Goal: Task Accomplishment & Management: Use online tool/utility

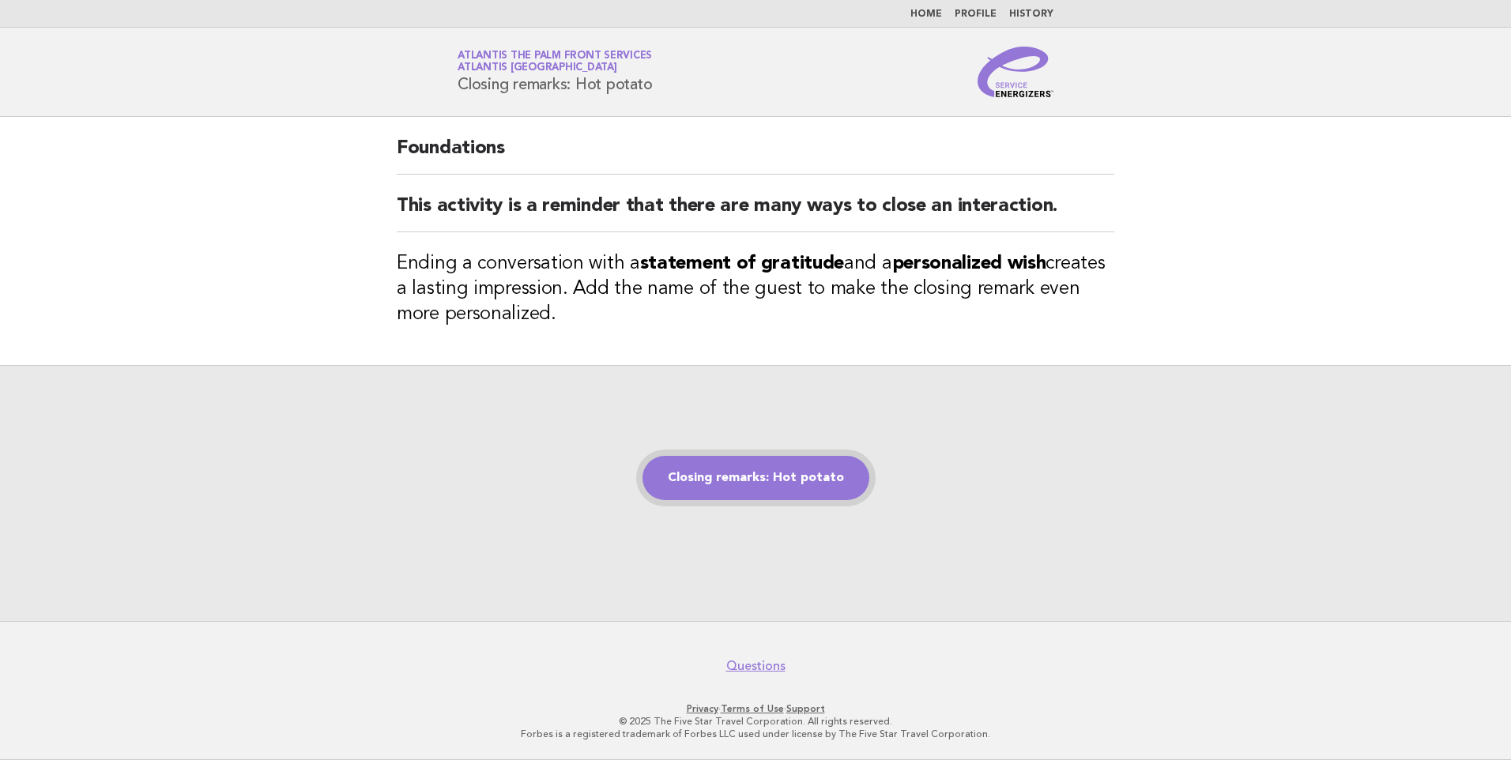
click at [748, 486] on link "Closing remarks: Hot potato" at bounding box center [756, 478] width 227 height 44
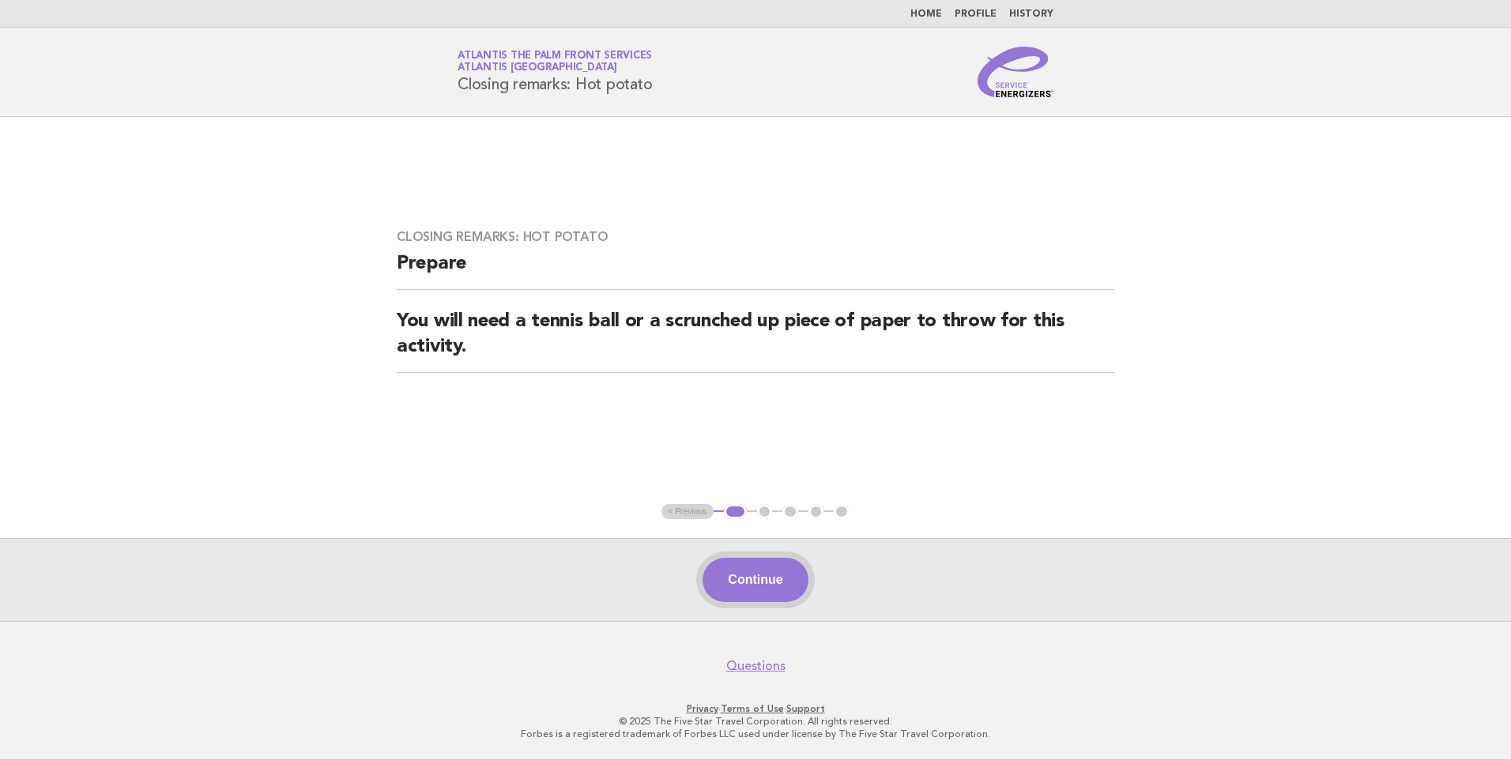
click at [769, 579] on button "Continue" at bounding box center [755, 580] width 105 height 44
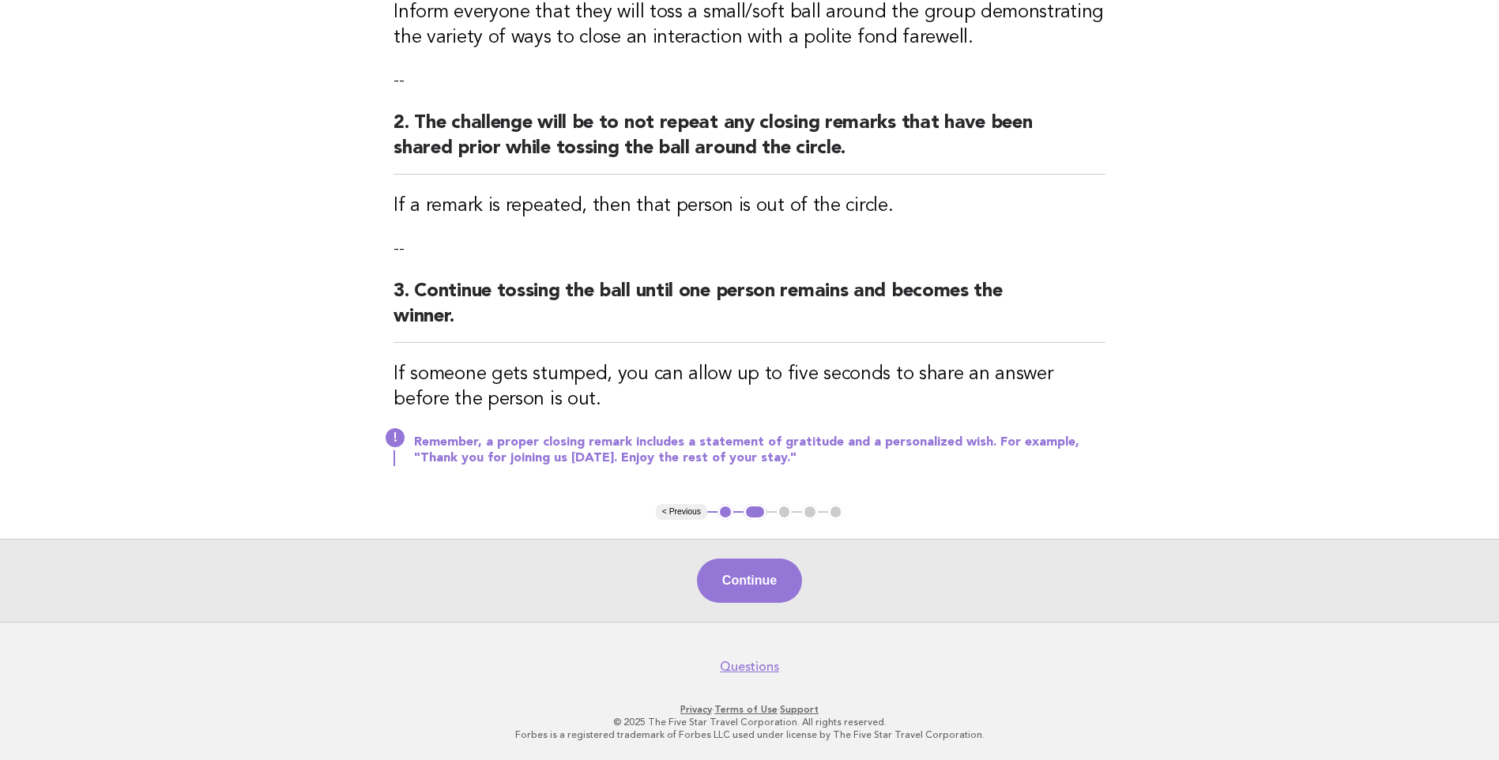
click at [787, 580] on button "Continue" at bounding box center [749, 581] width 105 height 44
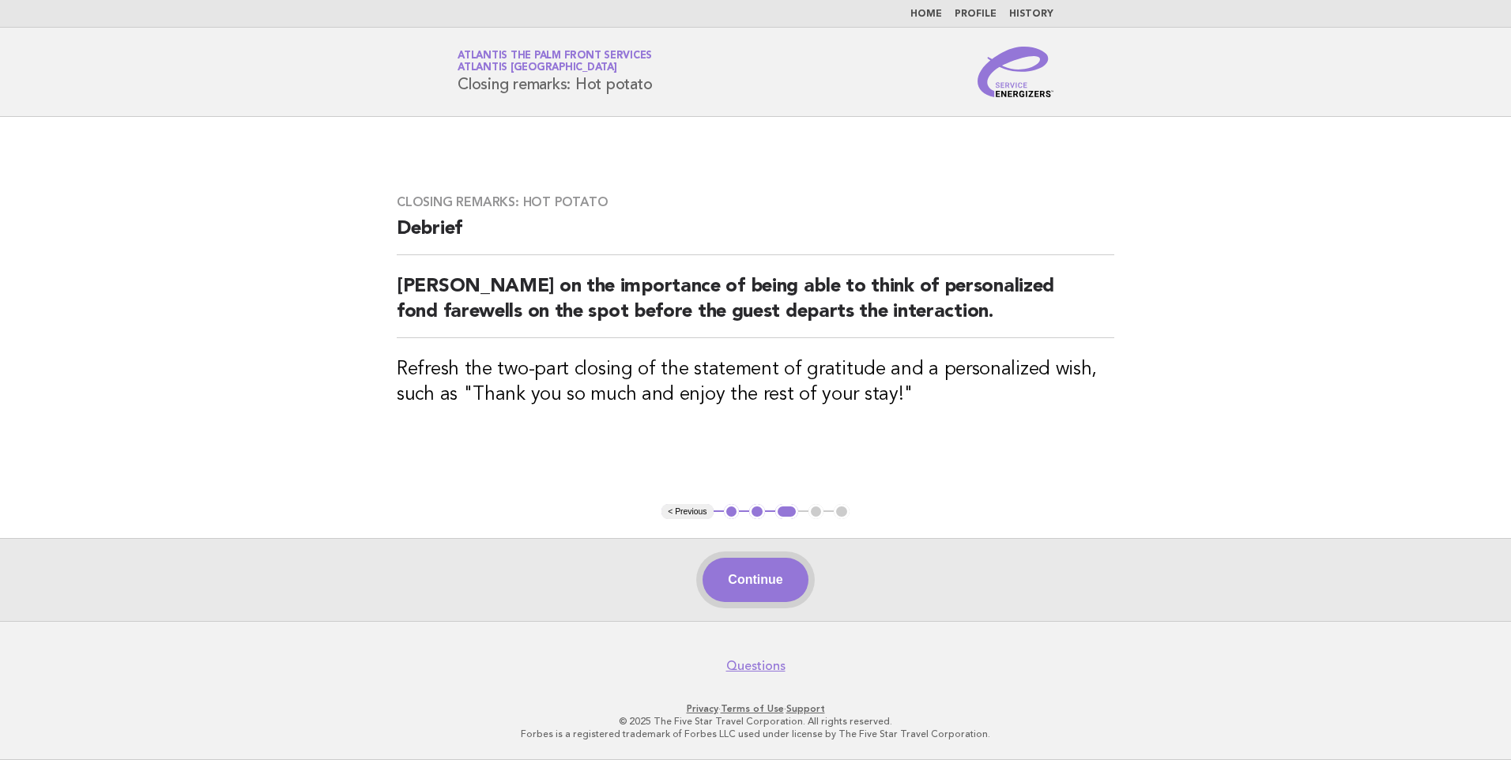
click at [750, 578] on button "Continue" at bounding box center [755, 580] width 105 height 44
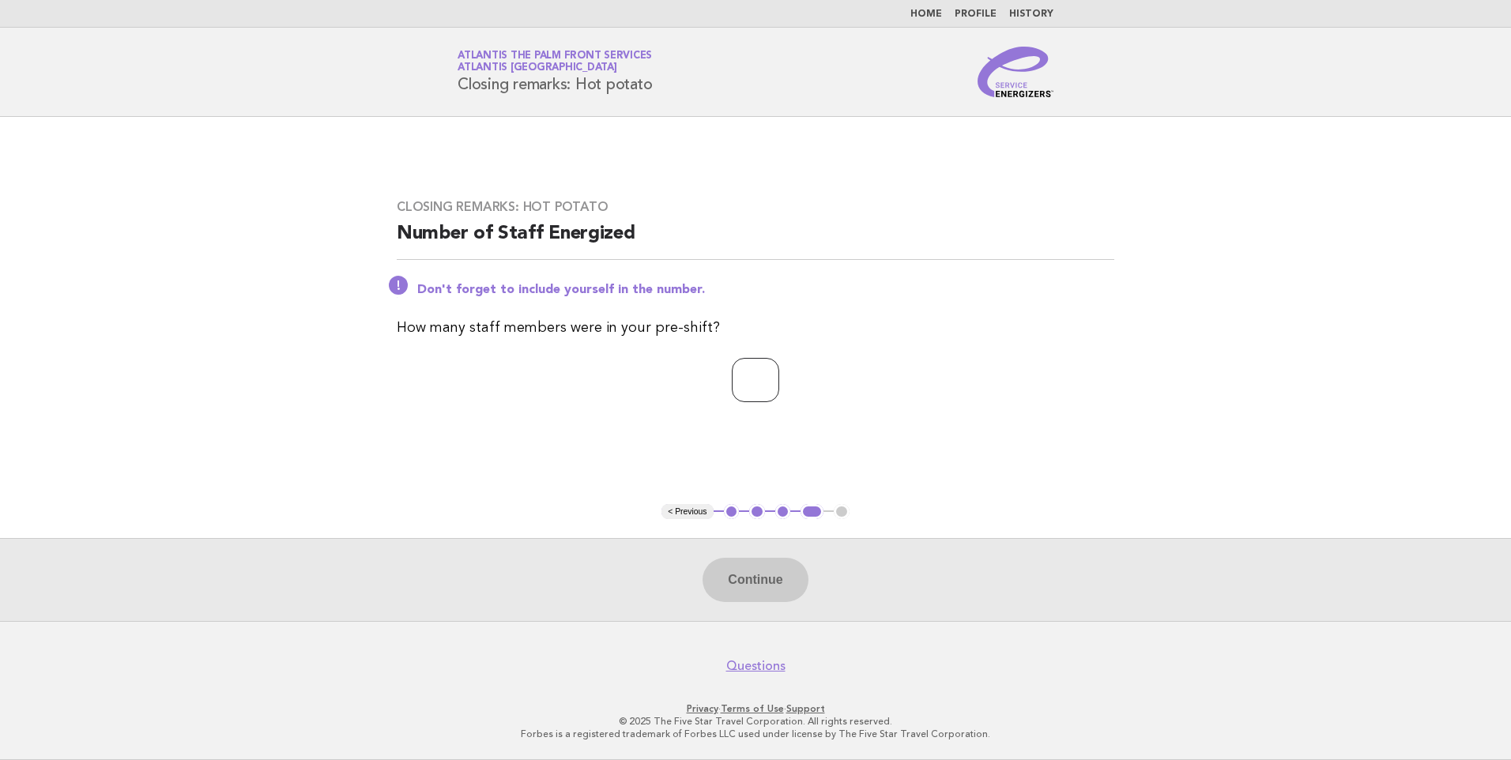
click at [740, 383] on input "number" at bounding box center [755, 380] width 47 height 44
type input "**"
click at [778, 587] on button "Continue" at bounding box center [755, 580] width 105 height 44
